Goal: Find specific page/section: Find specific page/section

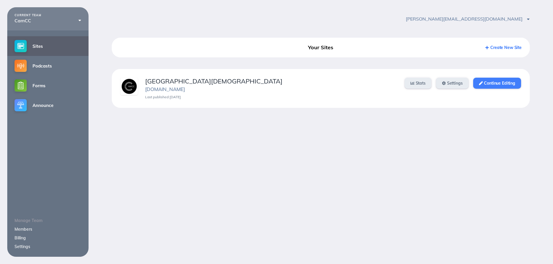
click at [500, 83] on link "Continue Editing" at bounding box center [497, 83] width 48 height 11
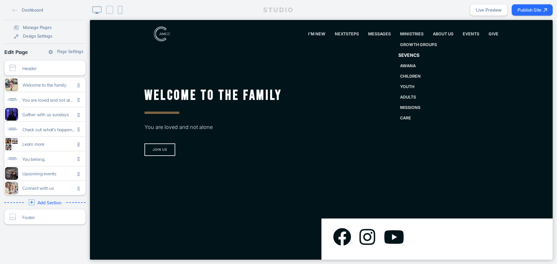
click at [411, 52] on link "SevenCs" at bounding box center [418, 56] width 51 height 12
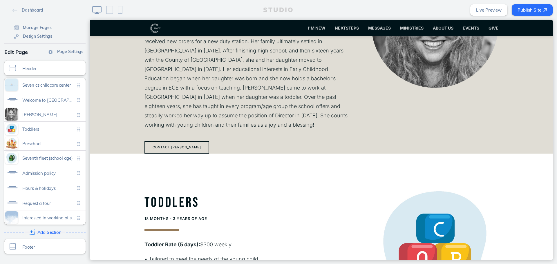
scroll to position [348, 0]
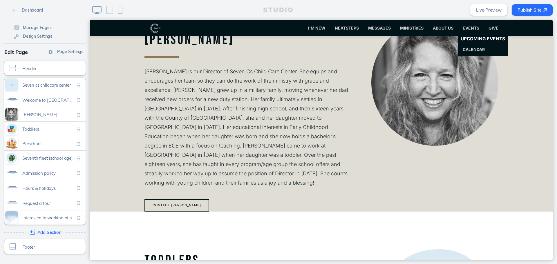
click at [471, 43] on link "Upcoming Events" at bounding box center [483, 39] width 55 height 12
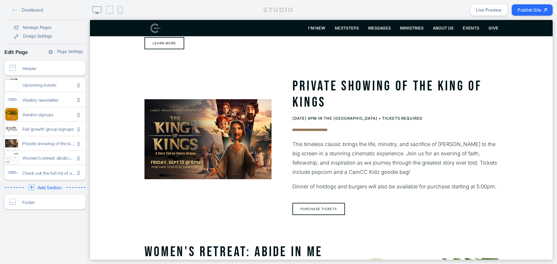
scroll to position [697, 0]
